Goal: Find specific page/section: Find specific page/section

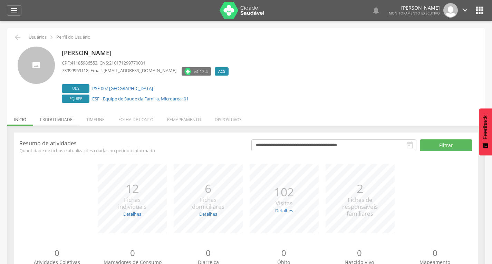
click at [77, 117] on li "Produtividade" at bounding box center [56, 118] width 46 height 16
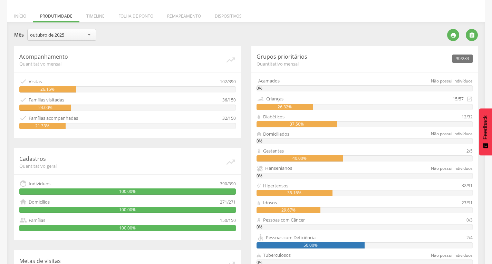
scroll to position [138, 0]
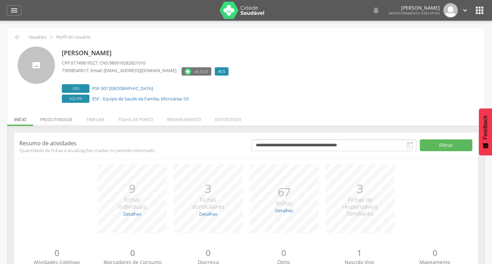
click at [65, 117] on li "Produtividade" at bounding box center [56, 118] width 46 height 16
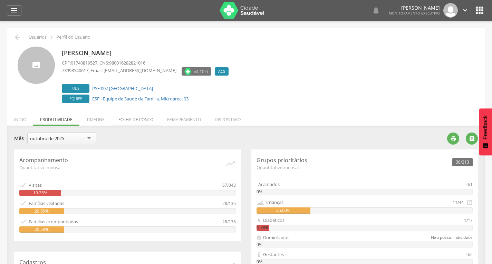
click at [129, 120] on li "Folha de ponto" at bounding box center [136, 118] width 49 height 16
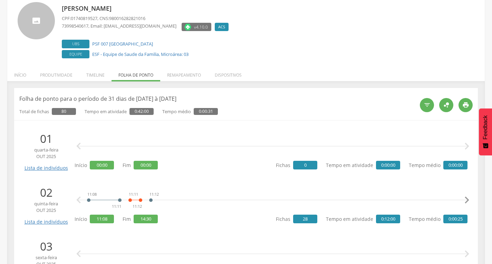
scroll to position [55, 0]
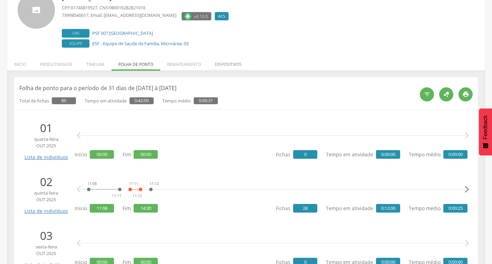
click at [208, 59] on li "Dispositivos" at bounding box center [228, 63] width 41 height 16
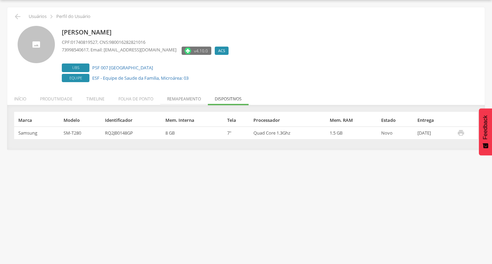
click at [181, 101] on li "Remapeamento" at bounding box center [184, 97] width 48 height 16
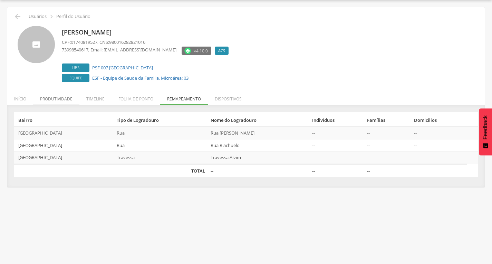
click at [61, 100] on li "Produtividade" at bounding box center [56, 97] width 46 height 16
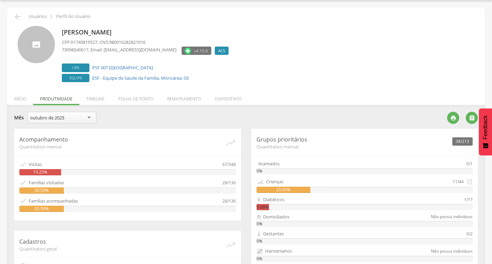
scroll to position [55, 0]
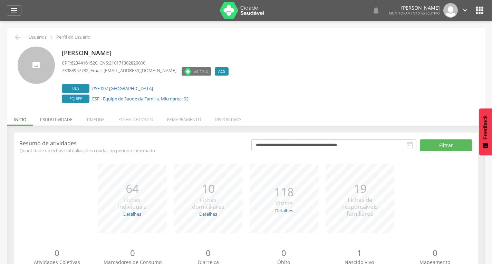
click at [69, 123] on li "Produtividade" at bounding box center [56, 118] width 46 height 16
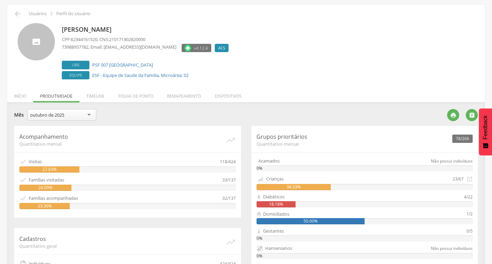
scroll to position [35, 0]
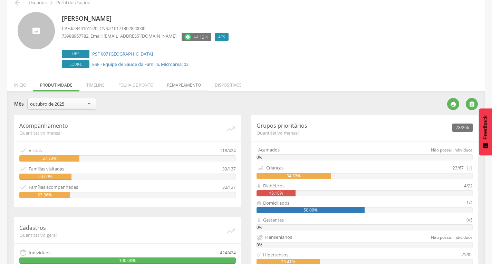
click at [187, 78] on li "Remapeamento" at bounding box center [184, 83] width 48 height 16
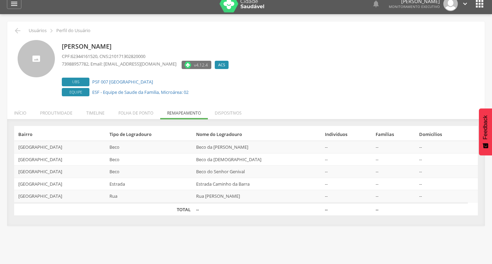
scroll to position [0, 0]
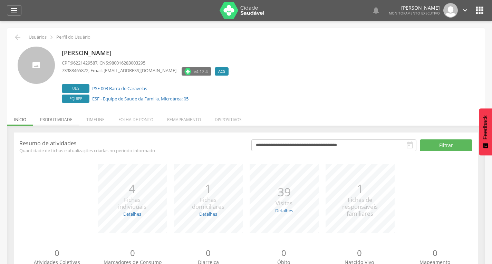
click at [72, 118] on li "Produtividade" at bounding box center [56, 118] width 46 height 16
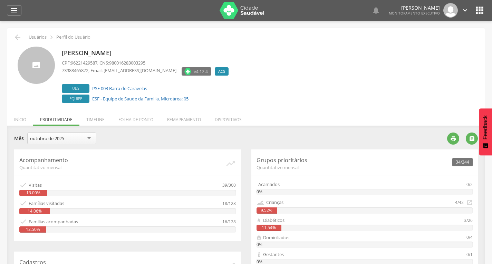
scroll to position [35, 0]
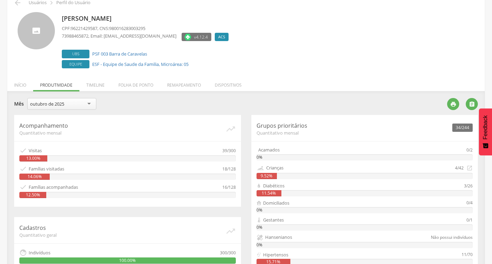
click at [57, 101] on div "outubro de 2025" at bounding box center [47, 104] width 34 height 6
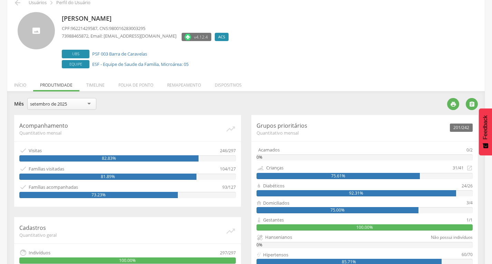
click at [60, 107] on div "setembro de 2025" at bounding box center [48, 104] width 37 height 6
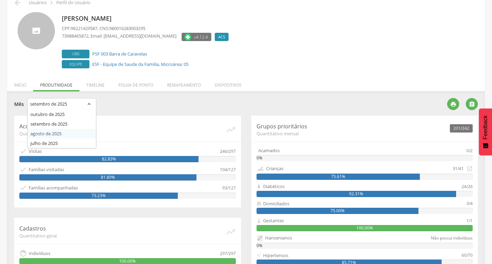
click at [56, 136] on div "Acompanhamento Quantitativo mensal   Visitas 246/297 82.83%  Famílias visita…" at bounding box center [127, 162] width 227 height 92
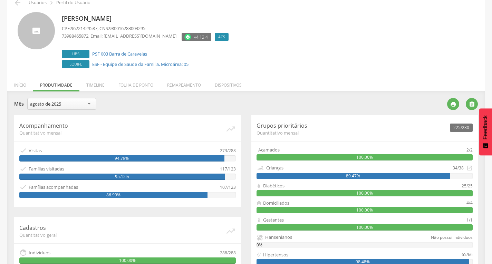
click at [60, 103] on div "agosto de 2025" at bounding box center [45, 104] width 31 height 6
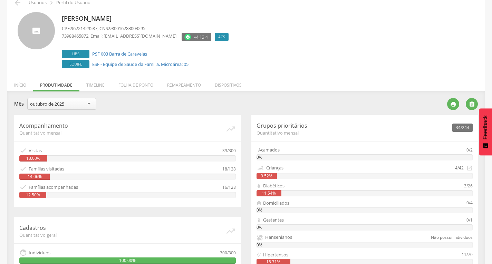
scroll to position [0, 0]
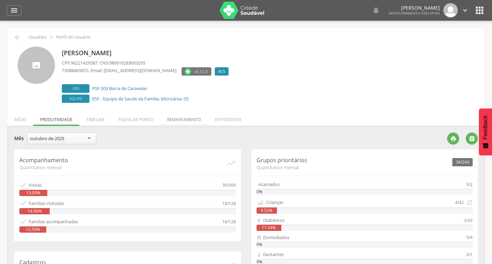
click at [184, 119] on li "Remapeamento" at bounding box center [184, 118] width 48 height 16
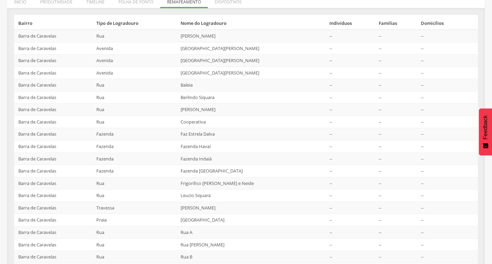
scroll to position [23, 0]
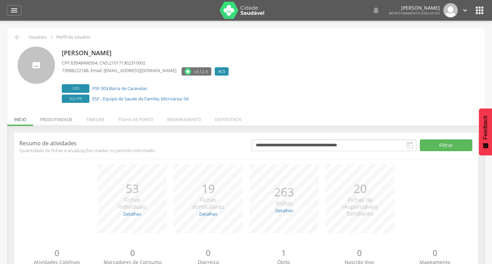
click at [48, 119] on li "Produtividade" at bounding box center [56, 118] width 46 height 16
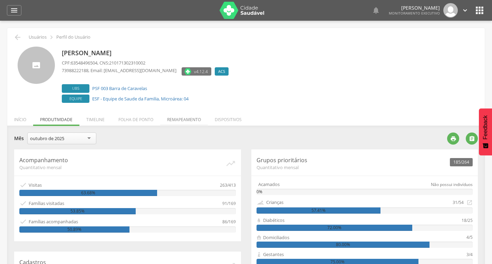
click at [178, 115] on li "Remapeamento" at bounding box center [184, 118] width 48 height 16
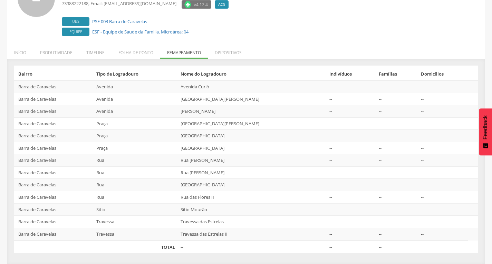
scroll to position [32, 0]
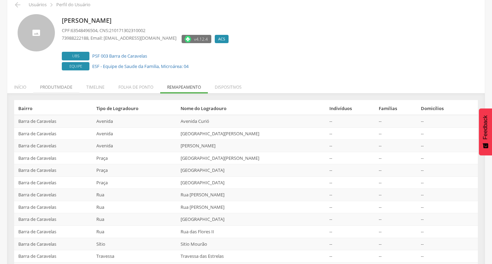
click at [64, 84] on li "Produtividade" at bounding box center [56, 85] width 46 height 16
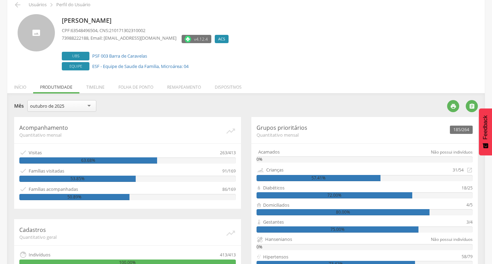
click at [87, 104] on div "outubro de 2025" at bounding box center [61, 106] width 69 height 12
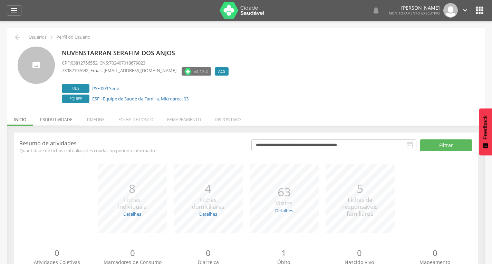
click at [64, 116] on li "Produtividade" at bounding box center [56, 118] width 46 height 16
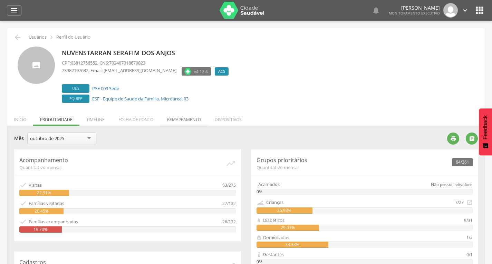
click at [174, 122] on li "Remapeamento" at bounding box center [184, 118] width 48 height 16
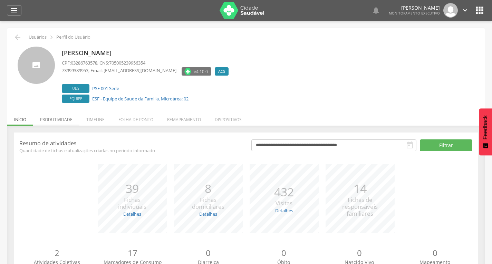
click at [53, 119] on li "Produtividade" at bounding box center [56, 118] width 46 height 16
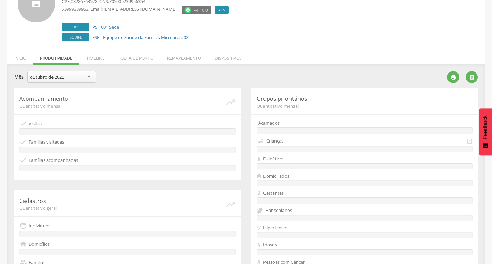
scroll to position [69, 0]
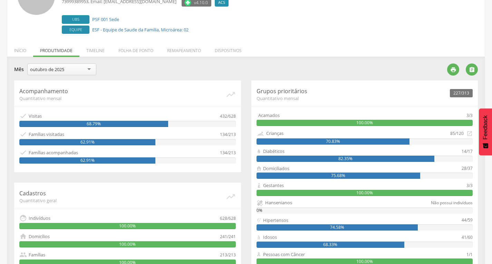
click at [56, 70] on div "outubro de 2025" at bounding box center [47, 69] width 34 height 6
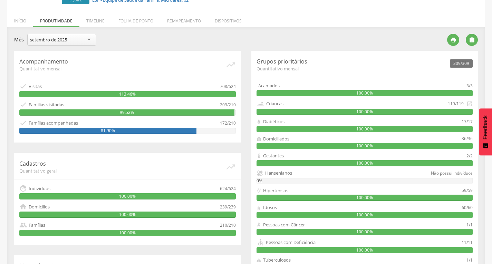
scroll to position [36, 0]
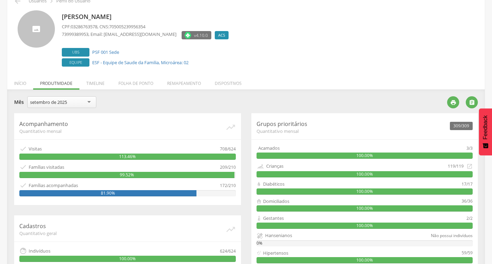
click at [63, 102] on div "setembro de 2025" at bounding box center [48, 102] width 37 height 6
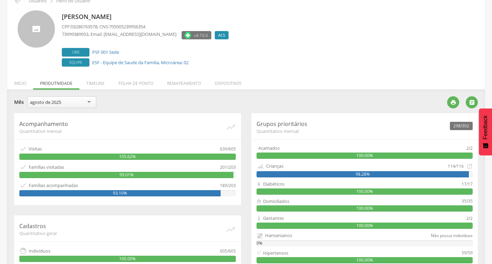
scroll to position [2, 0]
